Goal: Information Seeking & Learning: Learn about a topic

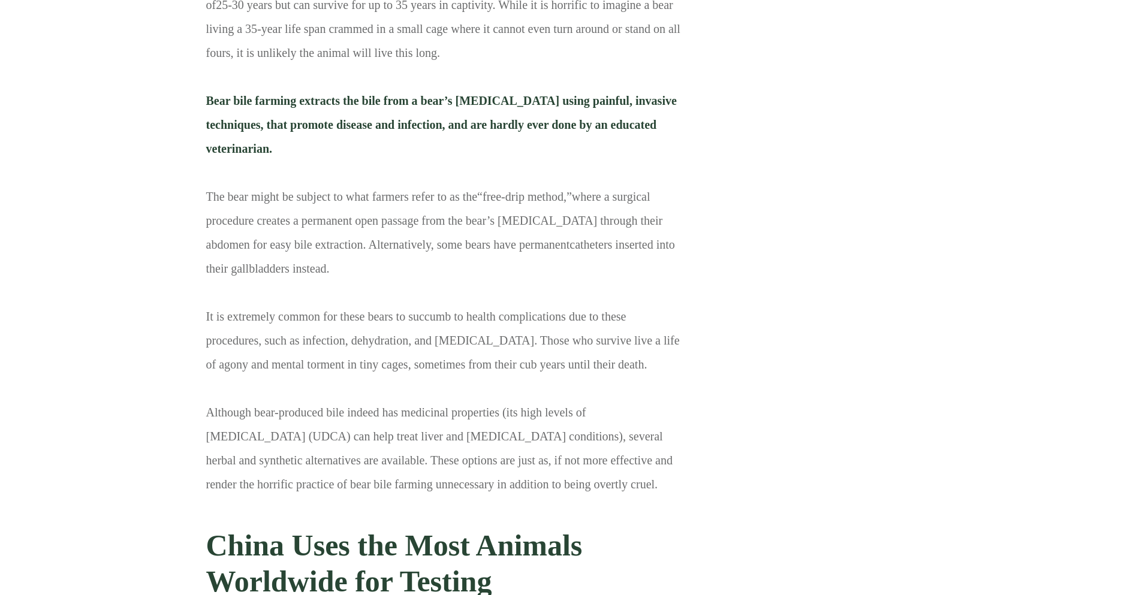
scroll to position [10114, 0]
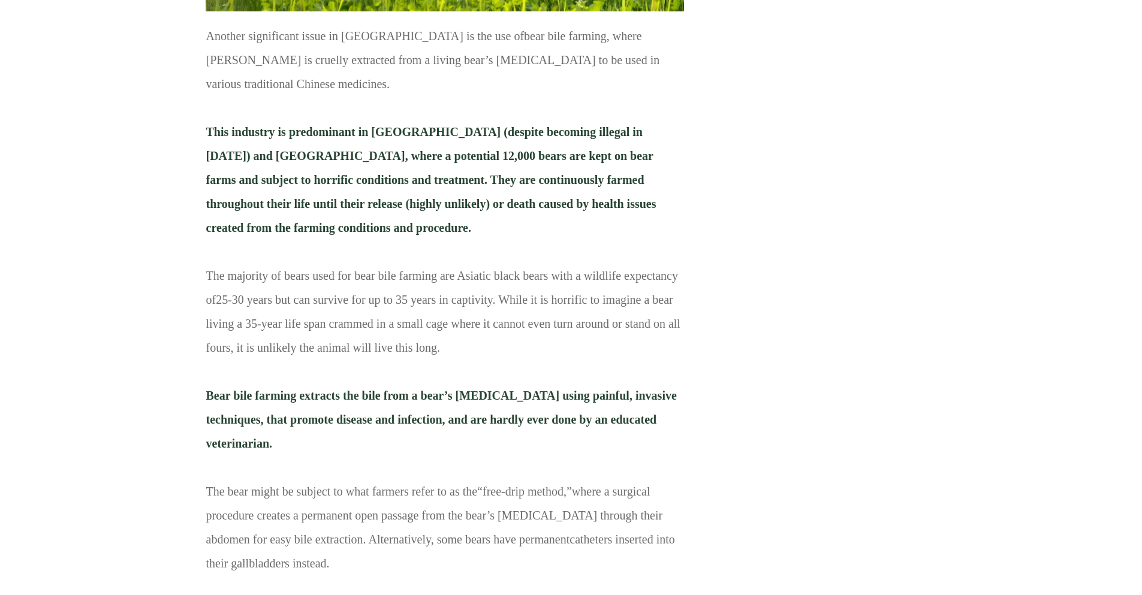
scroll to position [10043, 0]
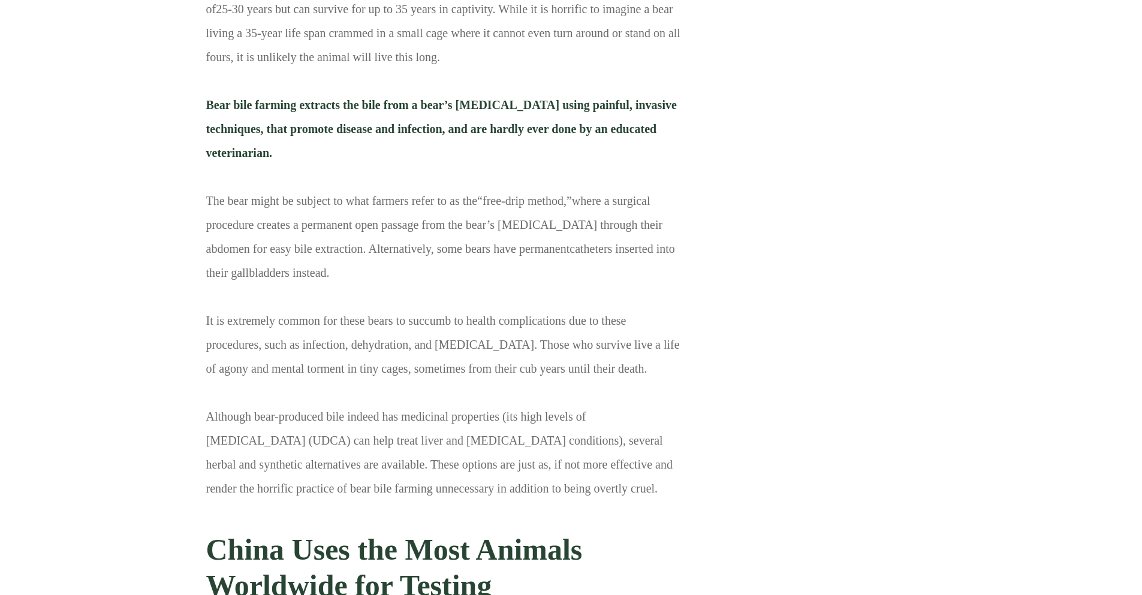
scroll to position [10139, 0]
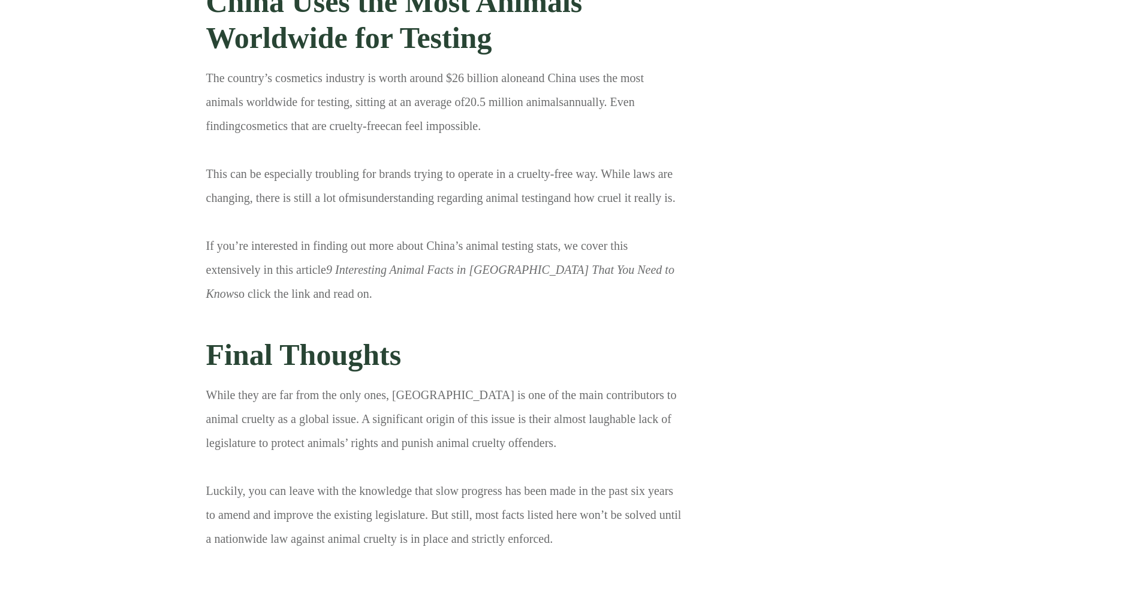
scroll to position [9522, 0]
